Goal: Transaction & Acquisition: Purchase product/service

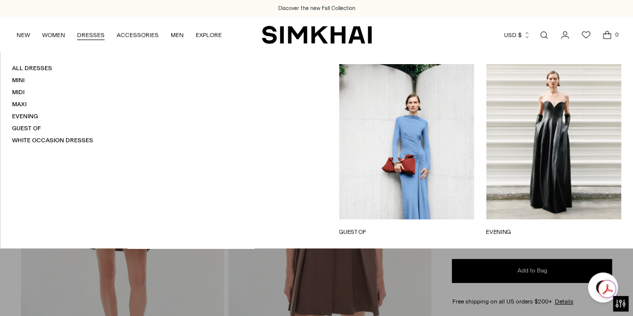
click at [20, 82] on link "Mini" at bounding box center [18, 80] width 13 height 7
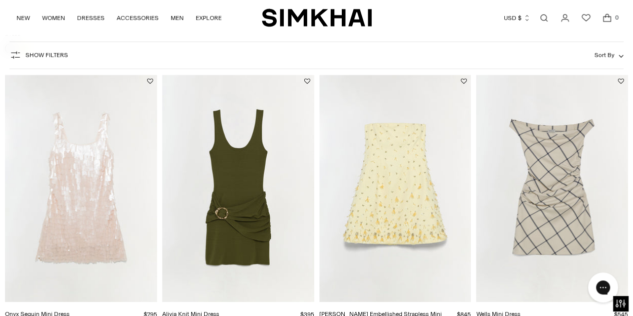
scroll to position [1735, 0]
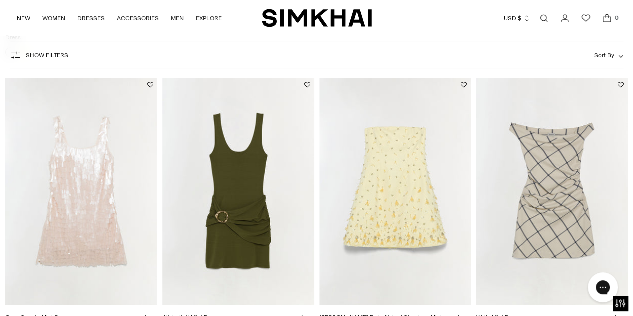
click at [222, 191] on img "Alivia Knit Mini Dress" at bounding box center [238, 192] width 152 height 228
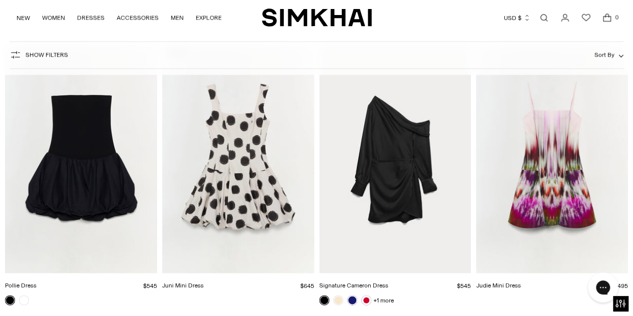
scroll to position [2909, 0]
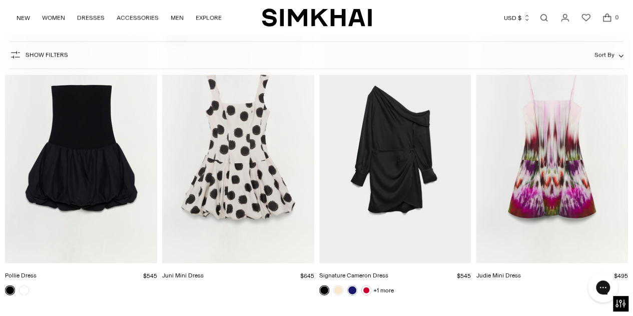
click at [352, 285] on link at bounding box center [352, 290] width 10 height 10
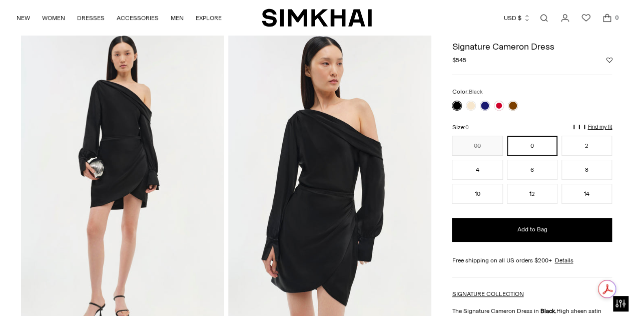
scroll to position [41, 0]
click at [514, 106] on link at bounding box center [513, 106] width 10 height 10
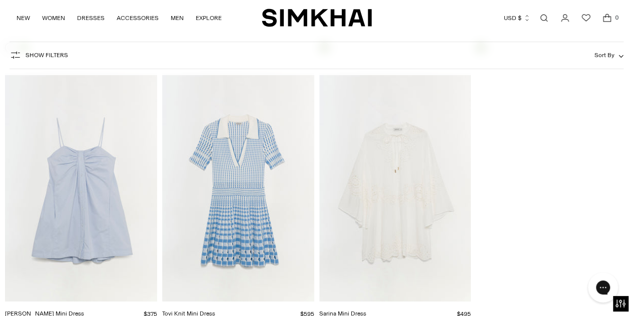
scroll to position [5678, 0]
click at [23, 17] on link "NEW" at bounding box center [24, 18] width 14 height 22
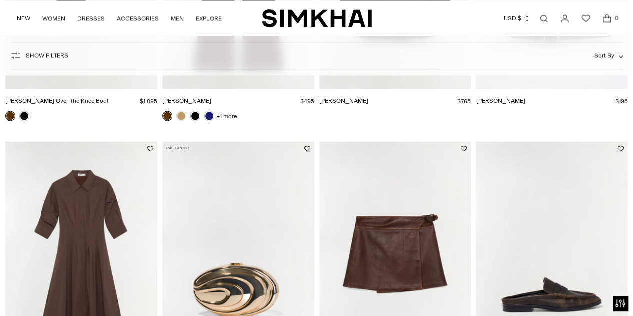
scroll to position [903, 0]
